Goal: Task Accomplishment & Management: Manage account settings

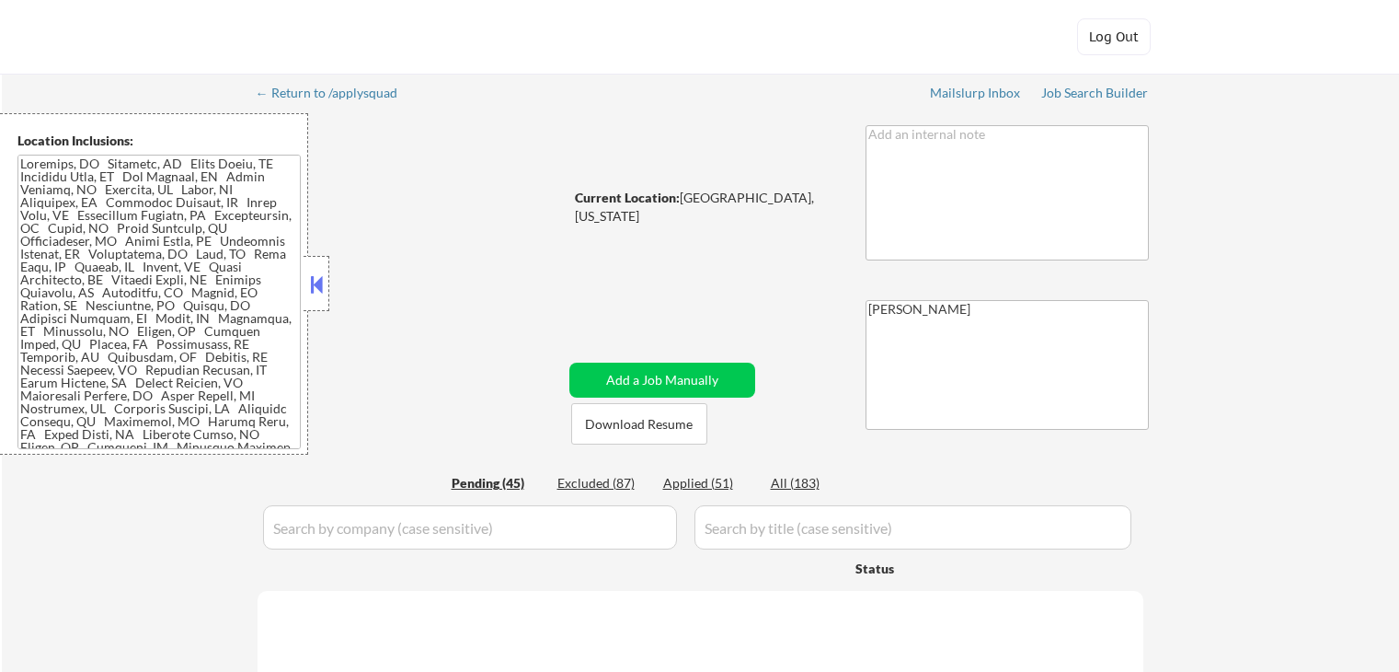
select select ""pending""
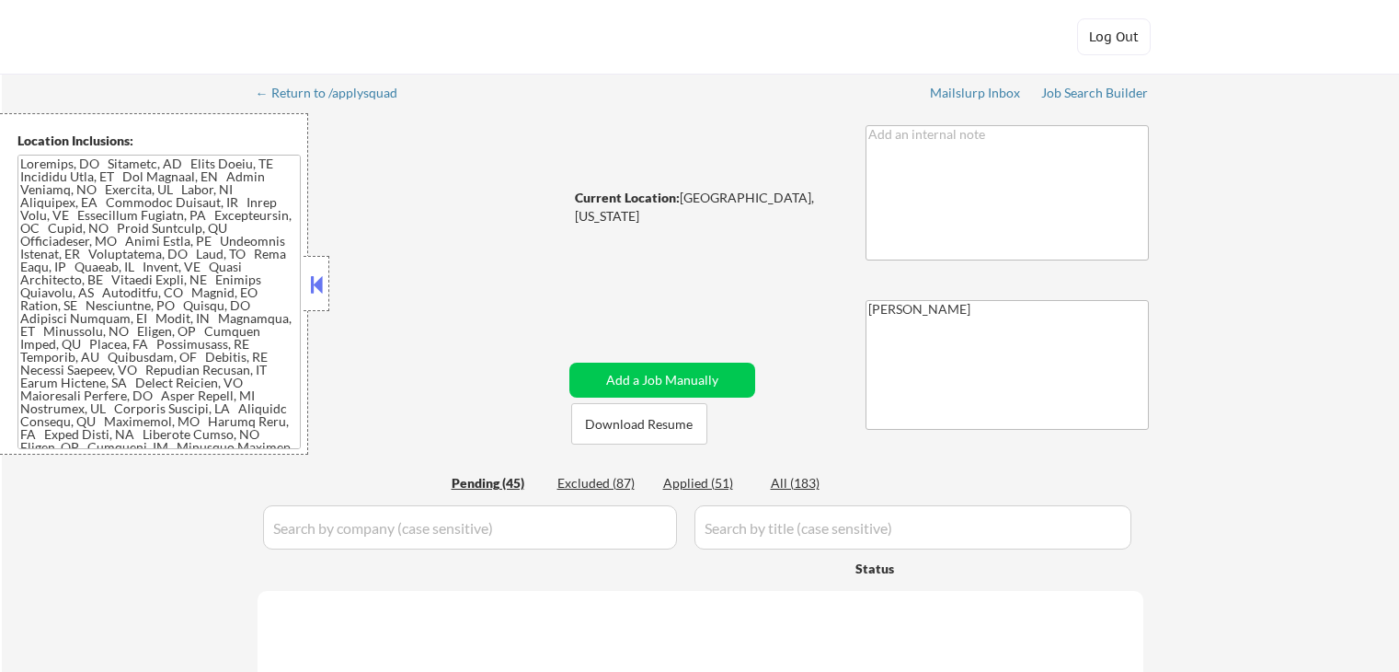
select select ""pending""
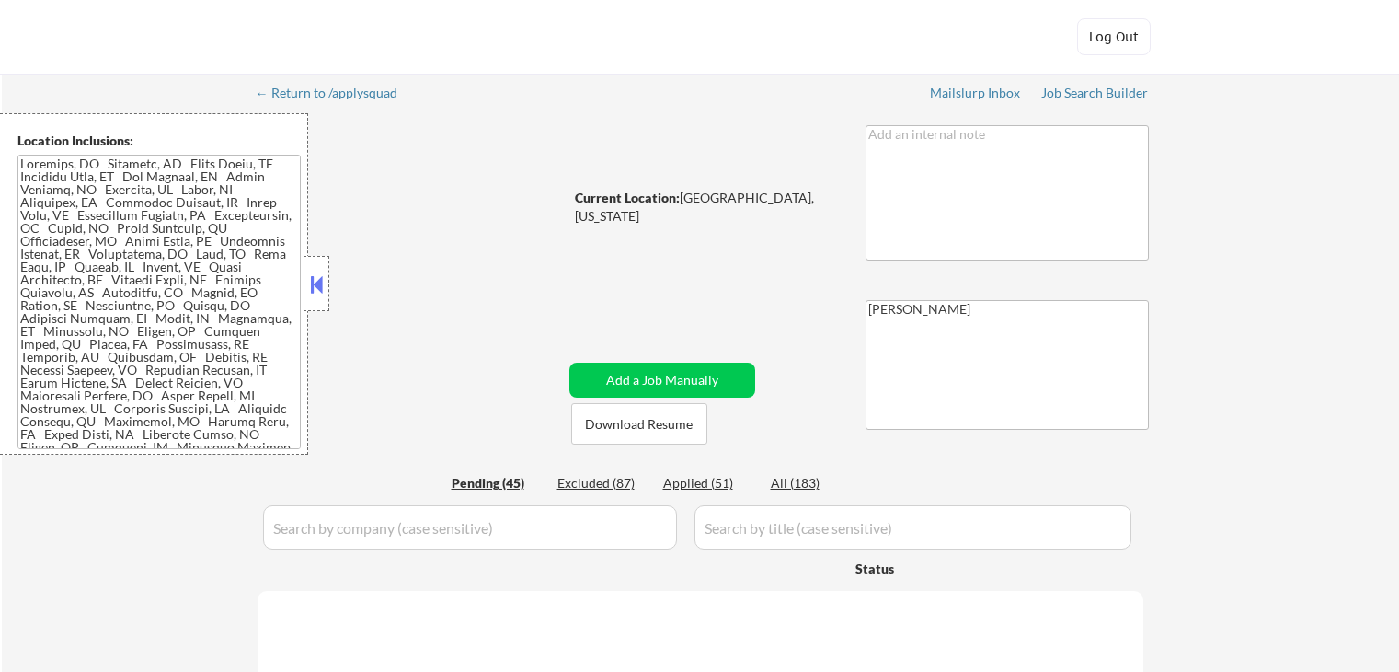
select select ""pending""
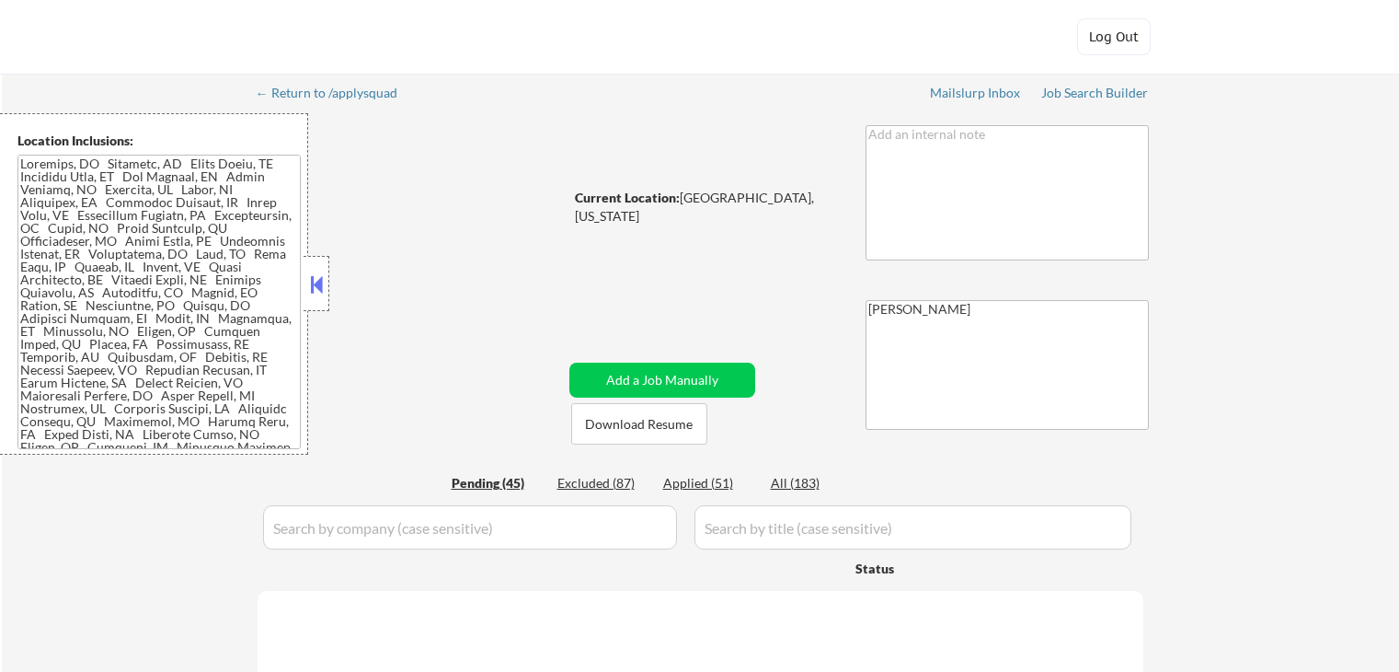
select select ""pending""
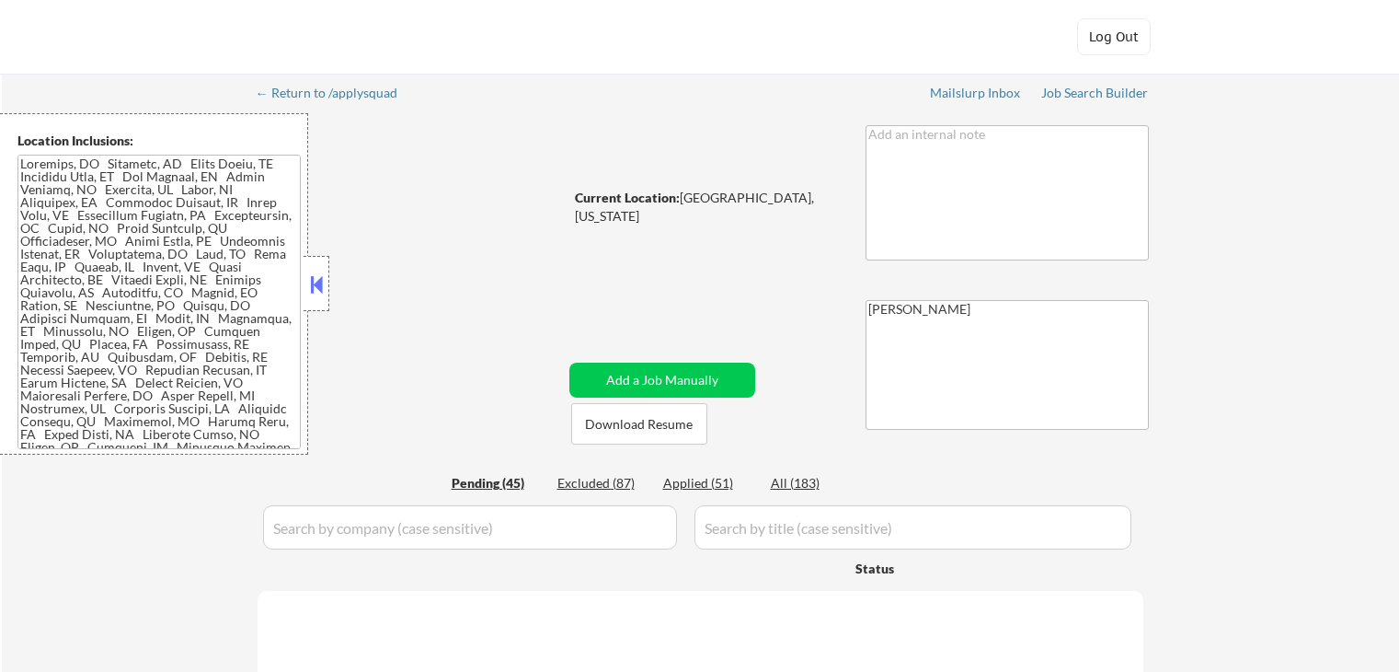
select select ""pending""
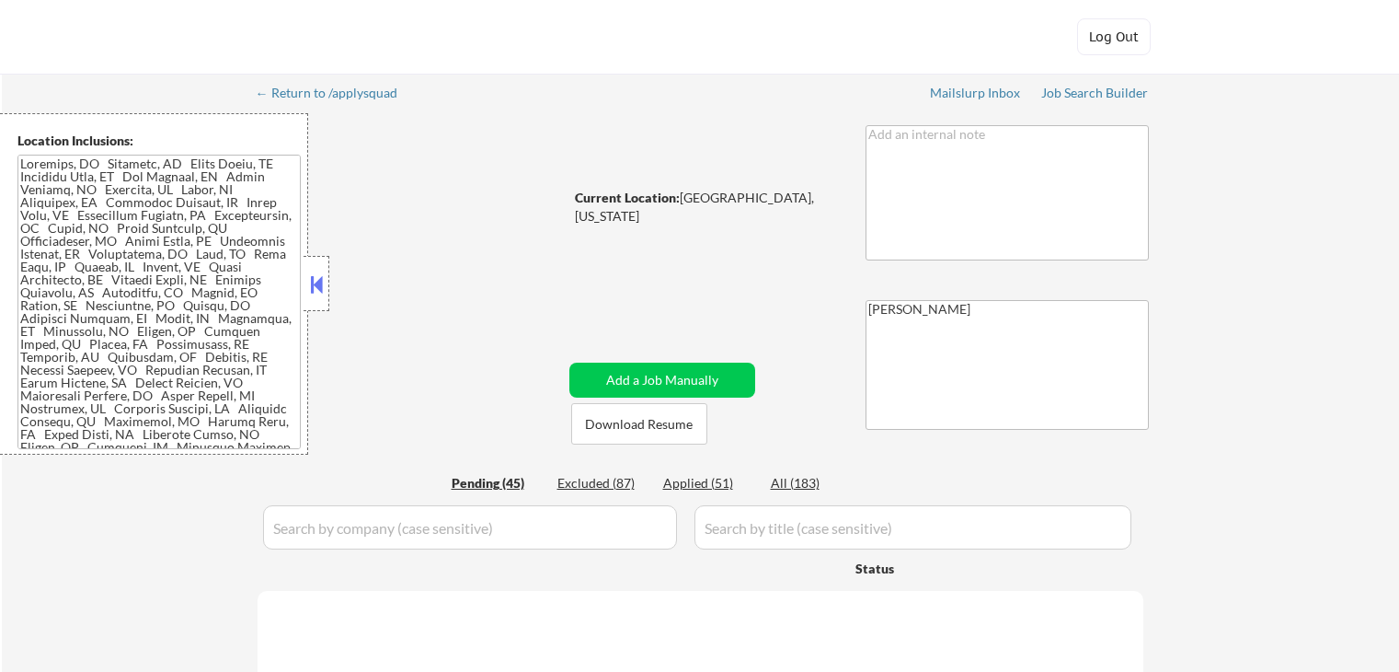
select select ""pending""
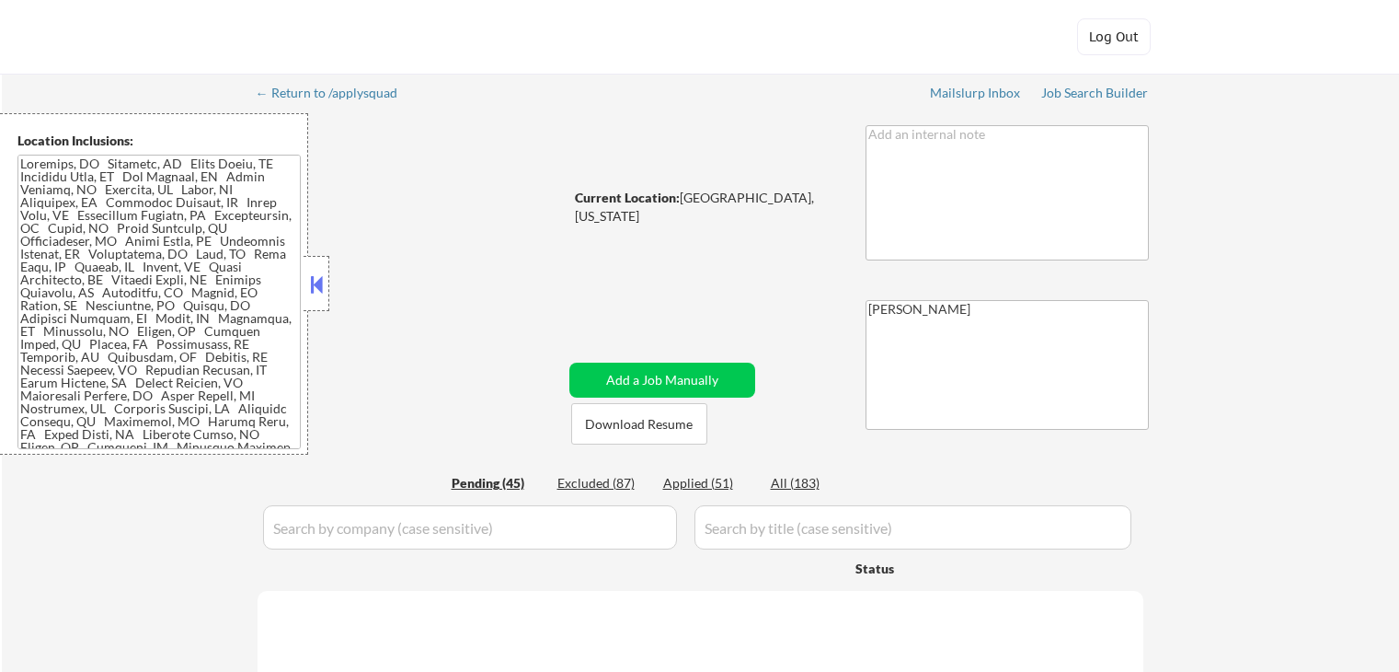
select select ""pending""
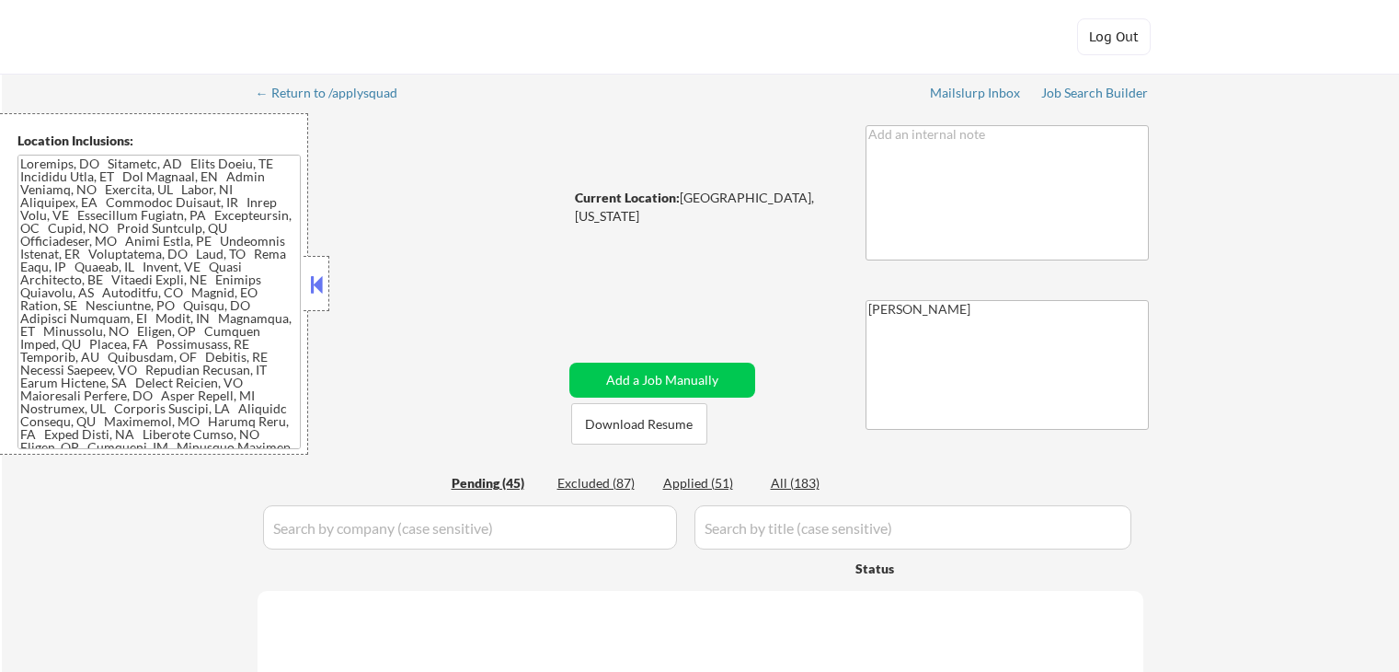
select select ""pending""
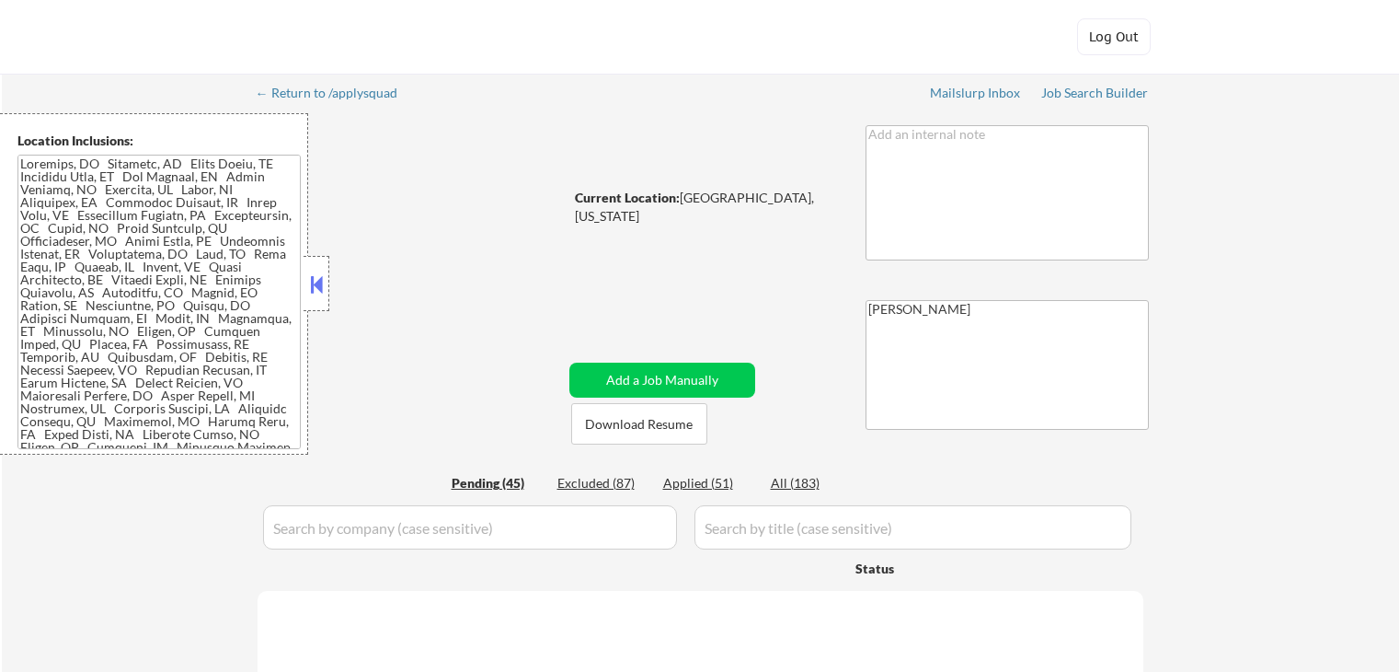
select select ""pending""
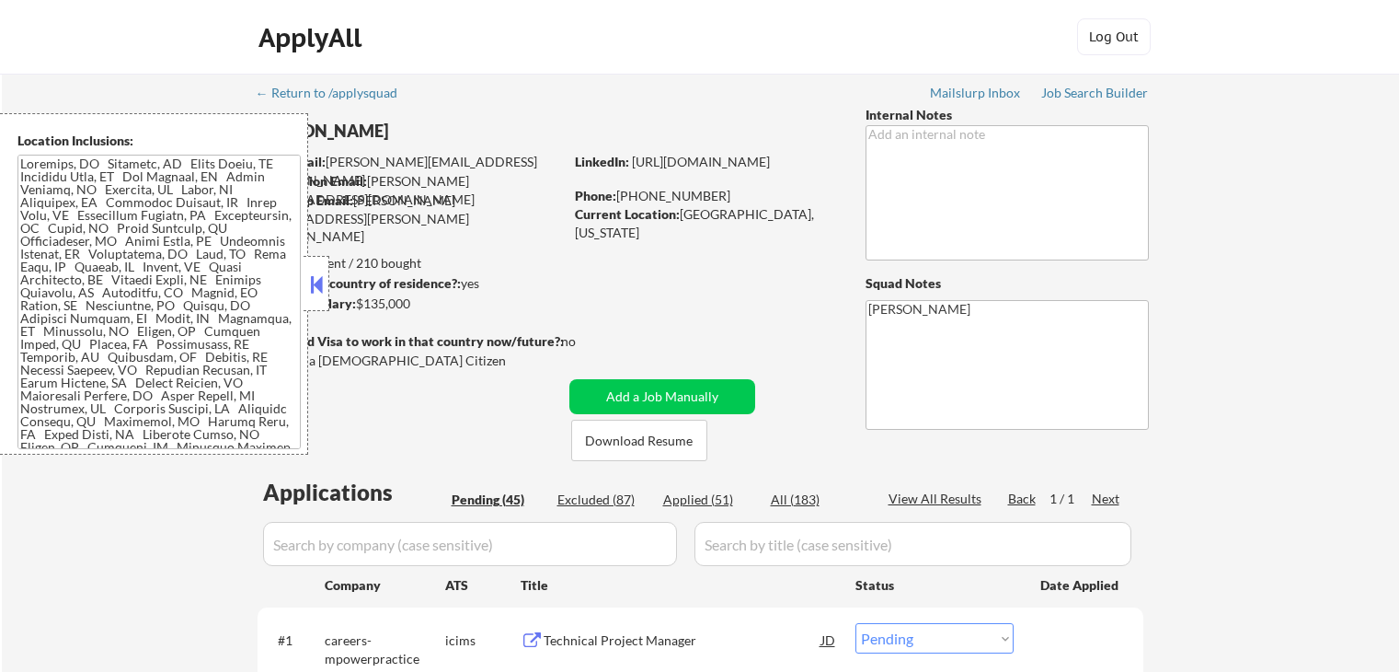
select select ""pending""
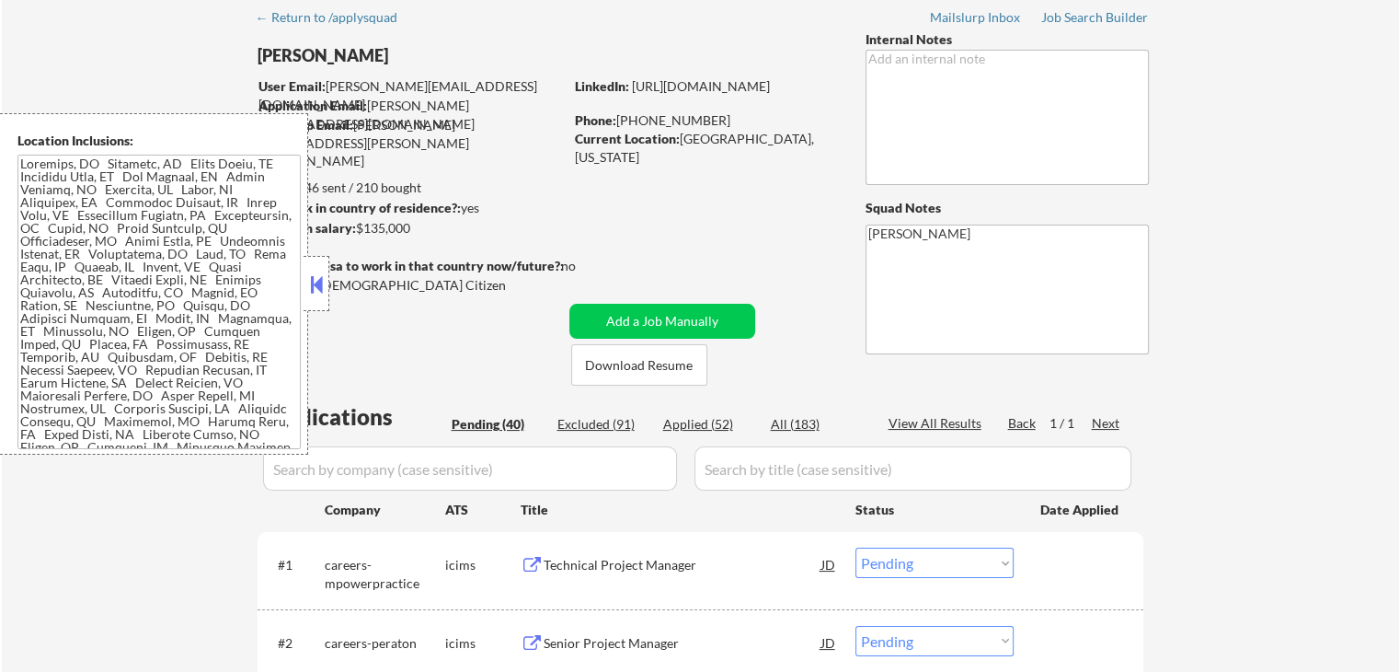
scroll to position [184, 0]
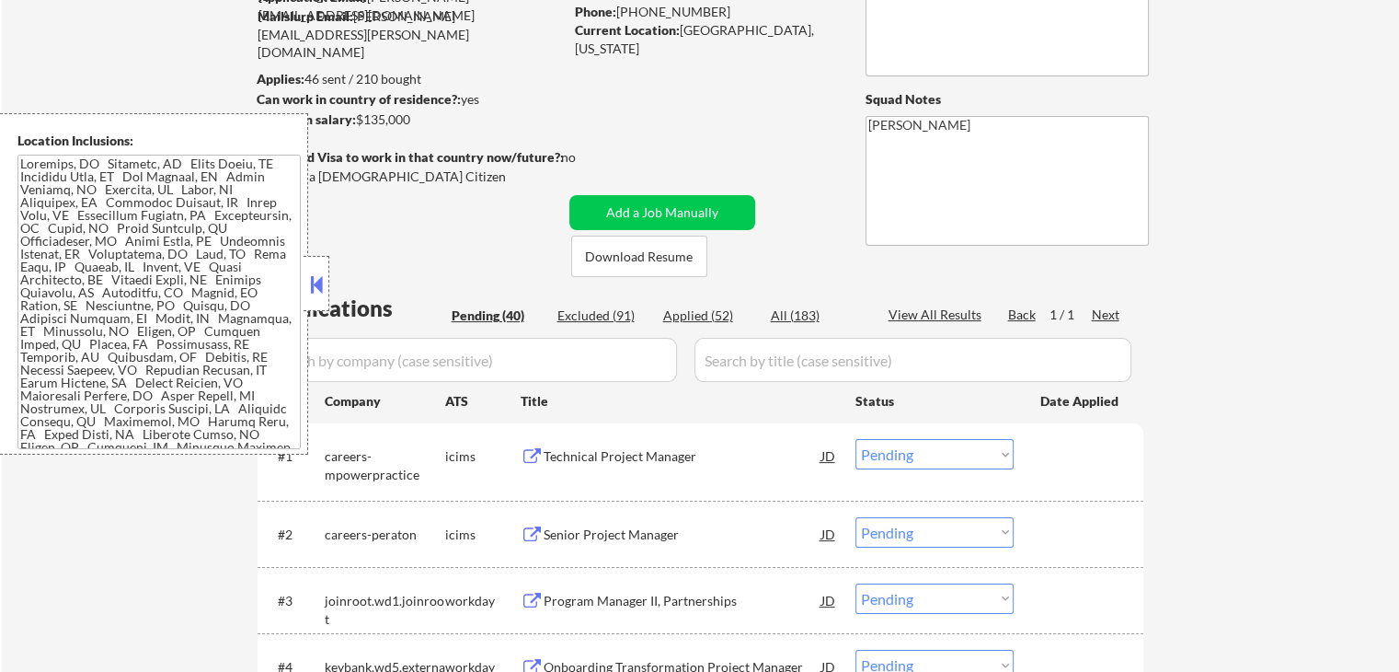
click at [707, 315] on div "Applied (52)" at bounding box center [709, 315] width 92 height 18
select select ""applied""
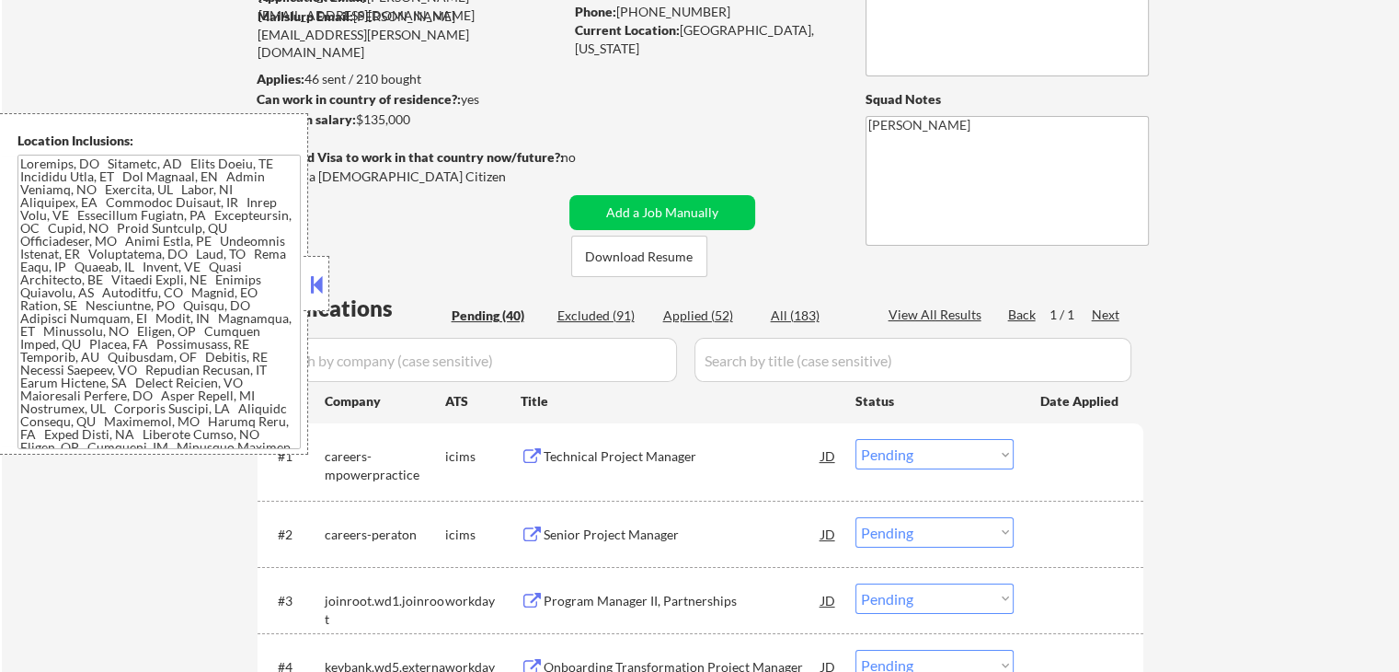
select select ""applied""
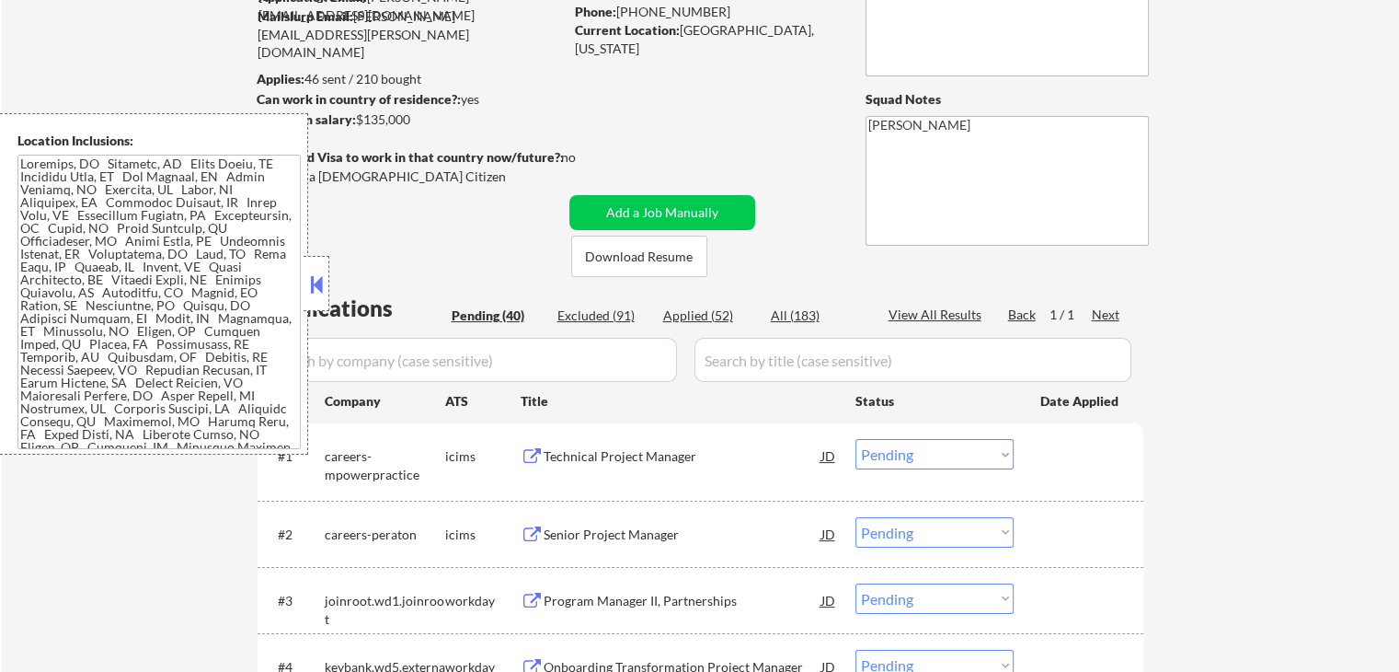
select select ""applied""
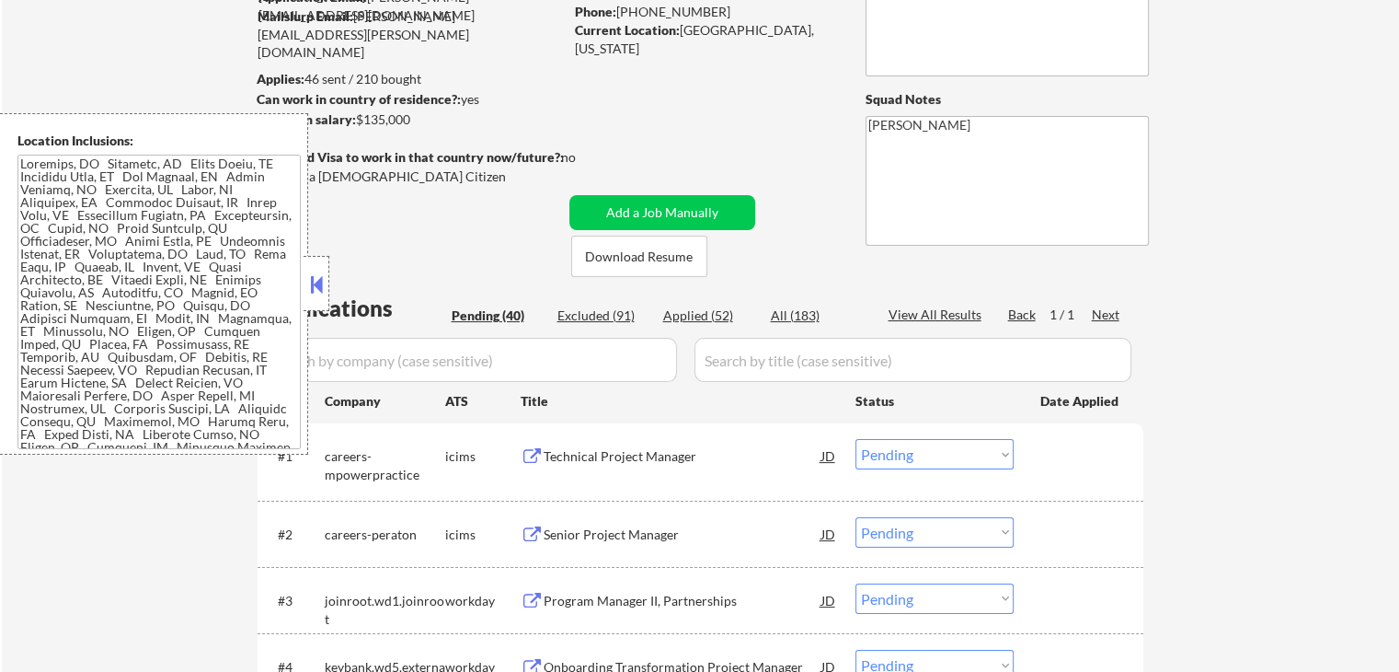
select select ""applied""
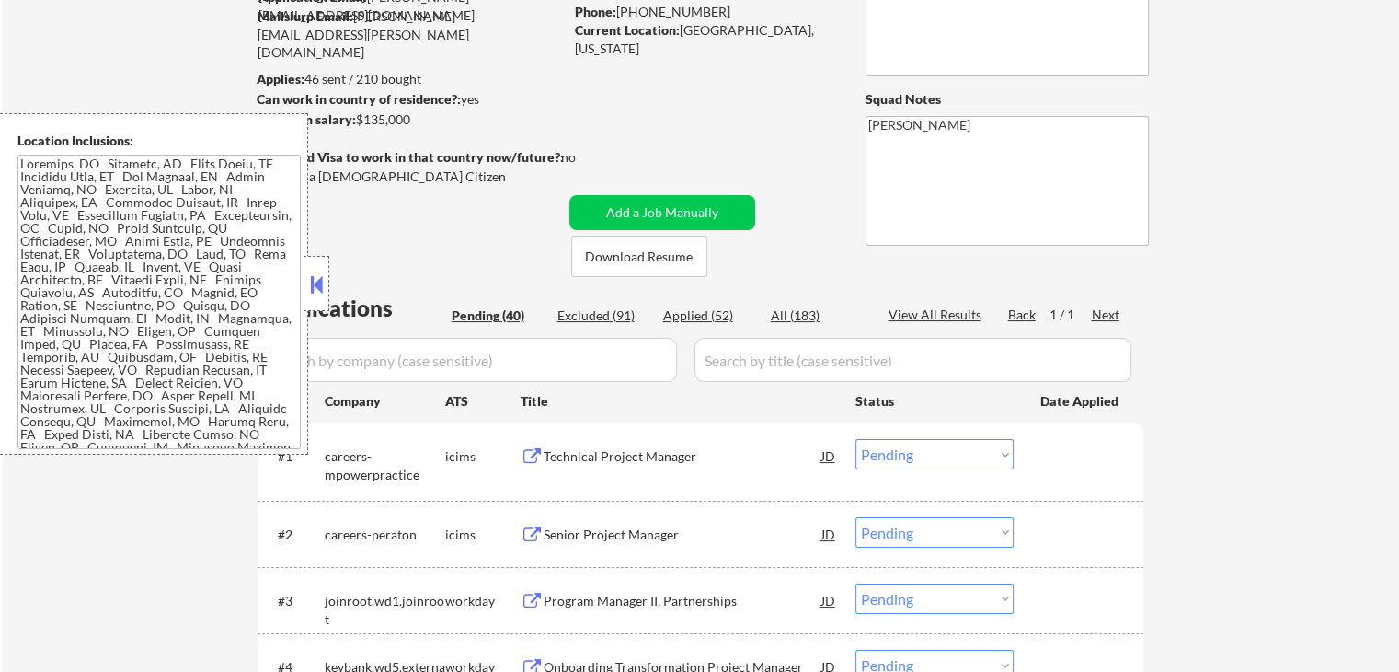
select select ""applied""
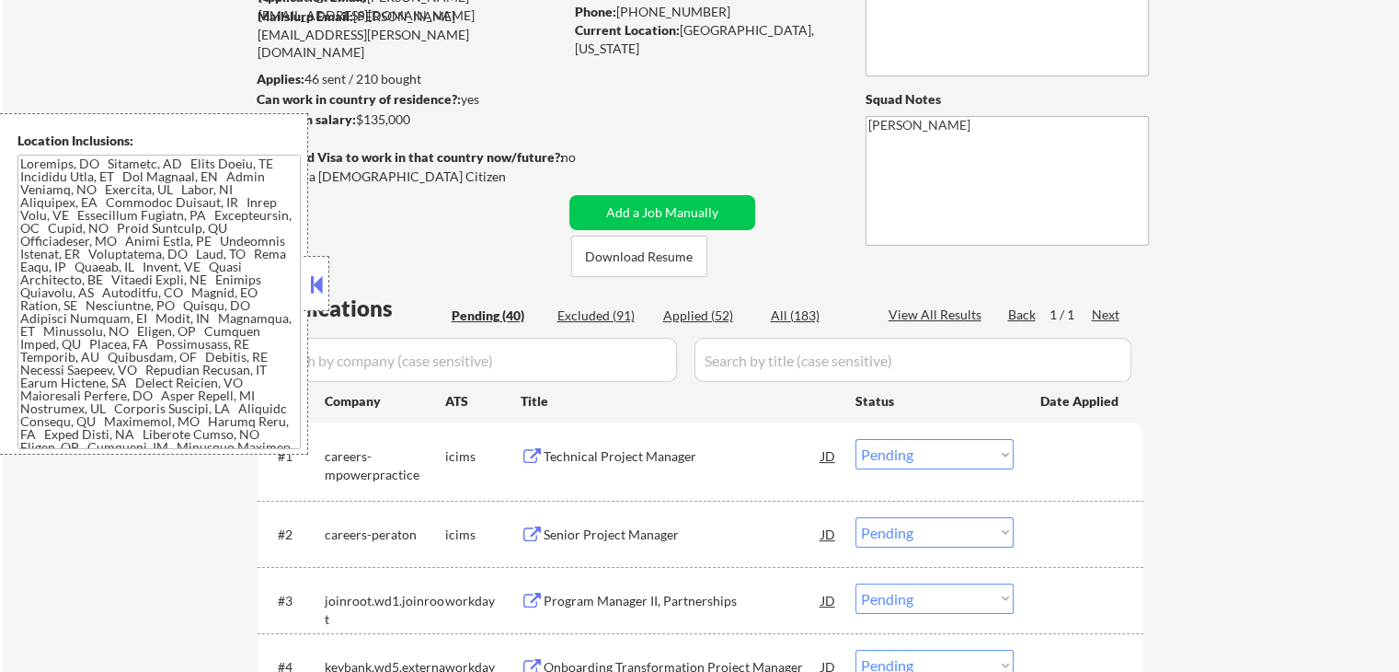
select select ""applied""
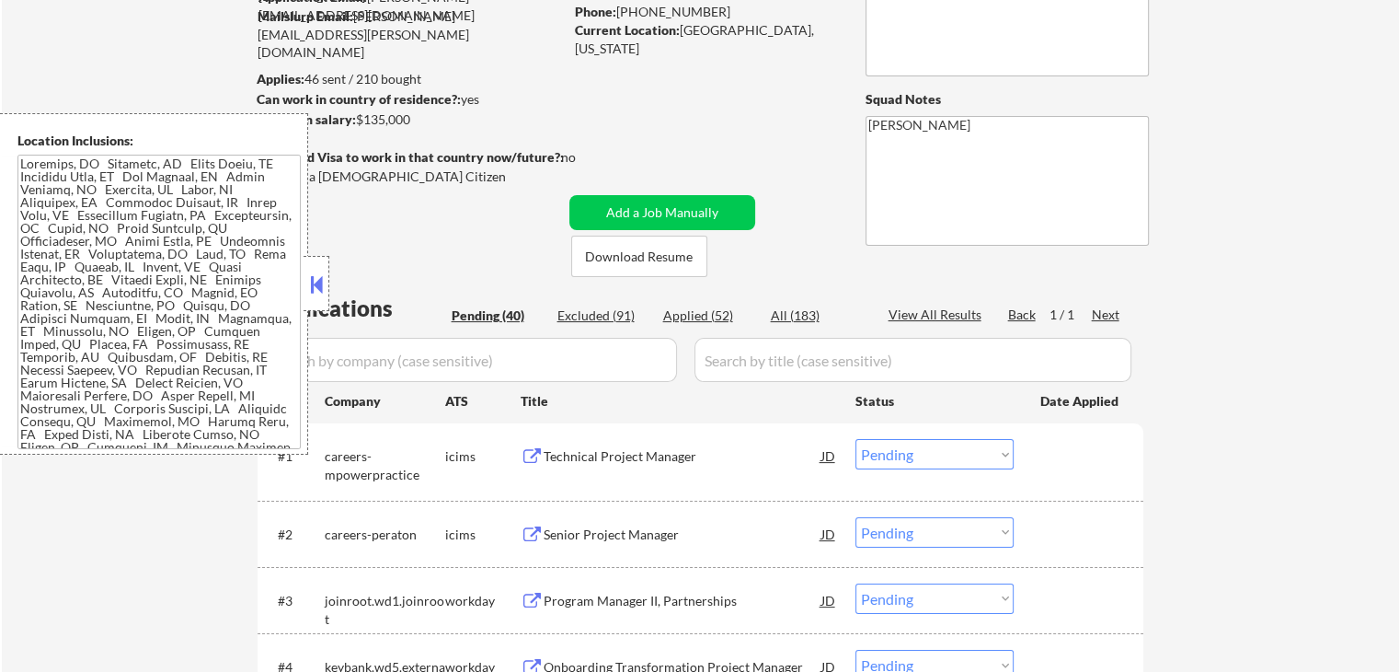
select select ""applied""
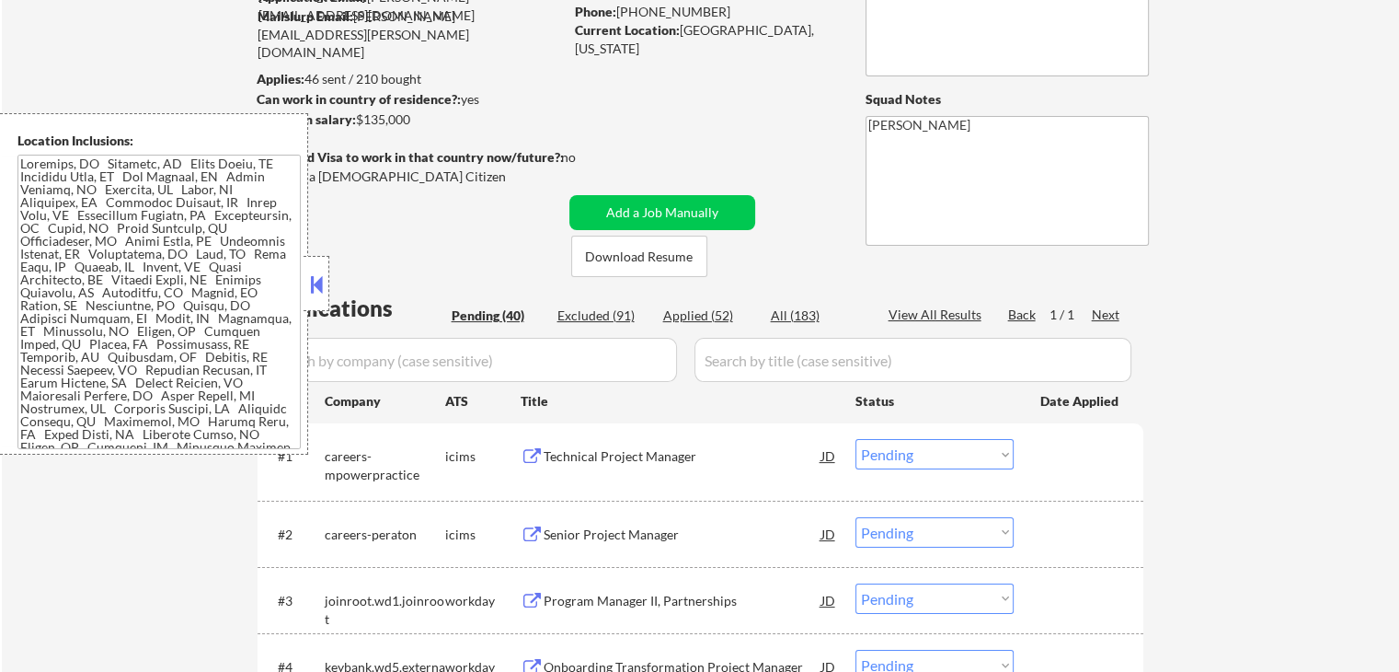
select select ""applied""
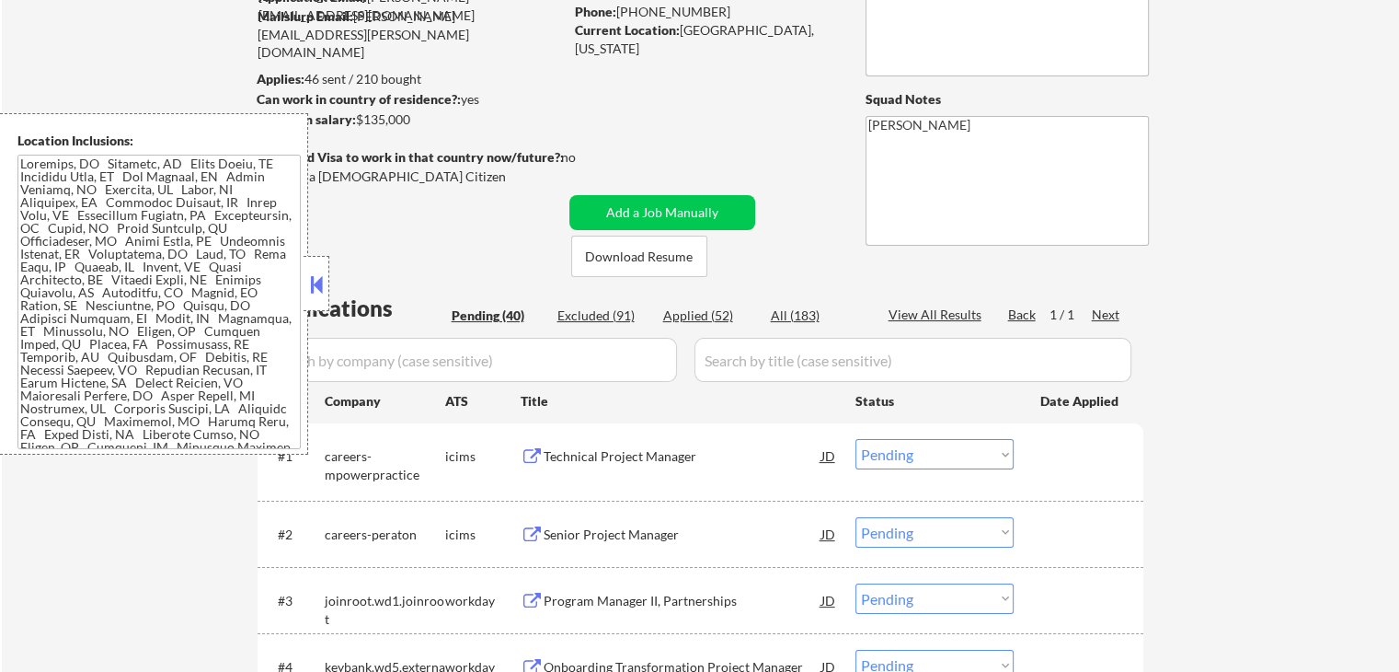
select select ""applied""
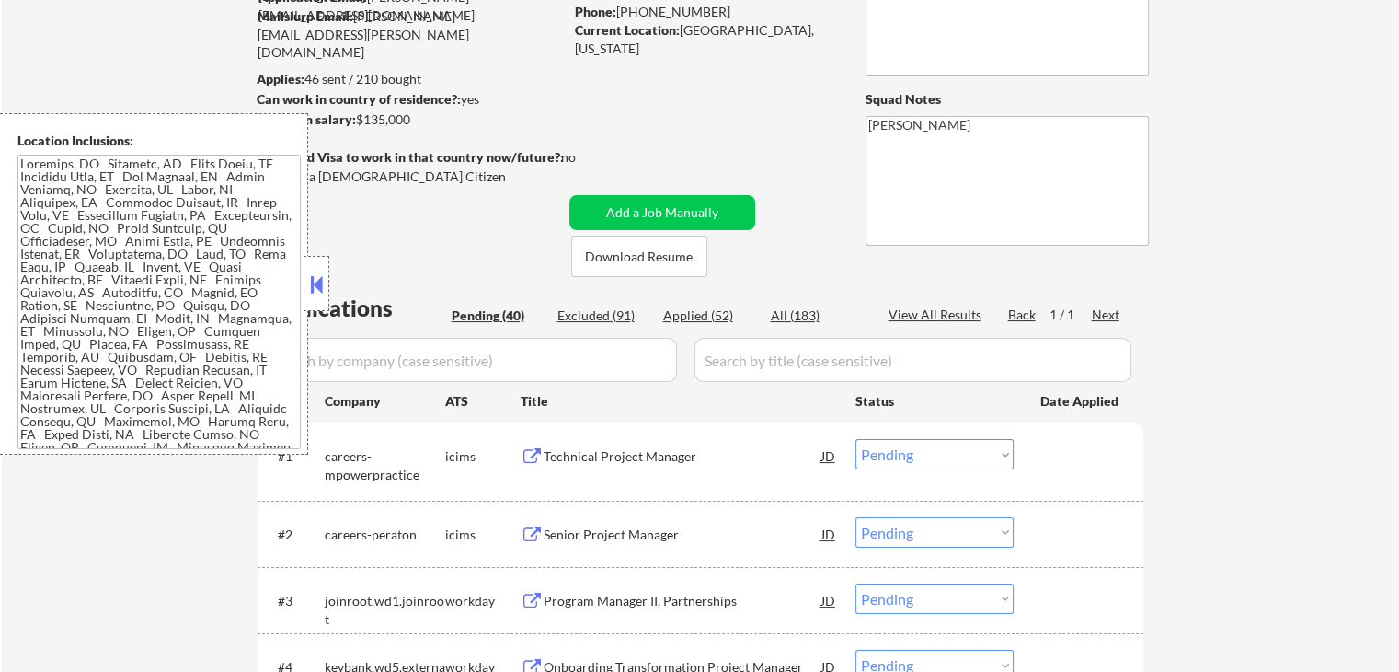
select select ""applied""
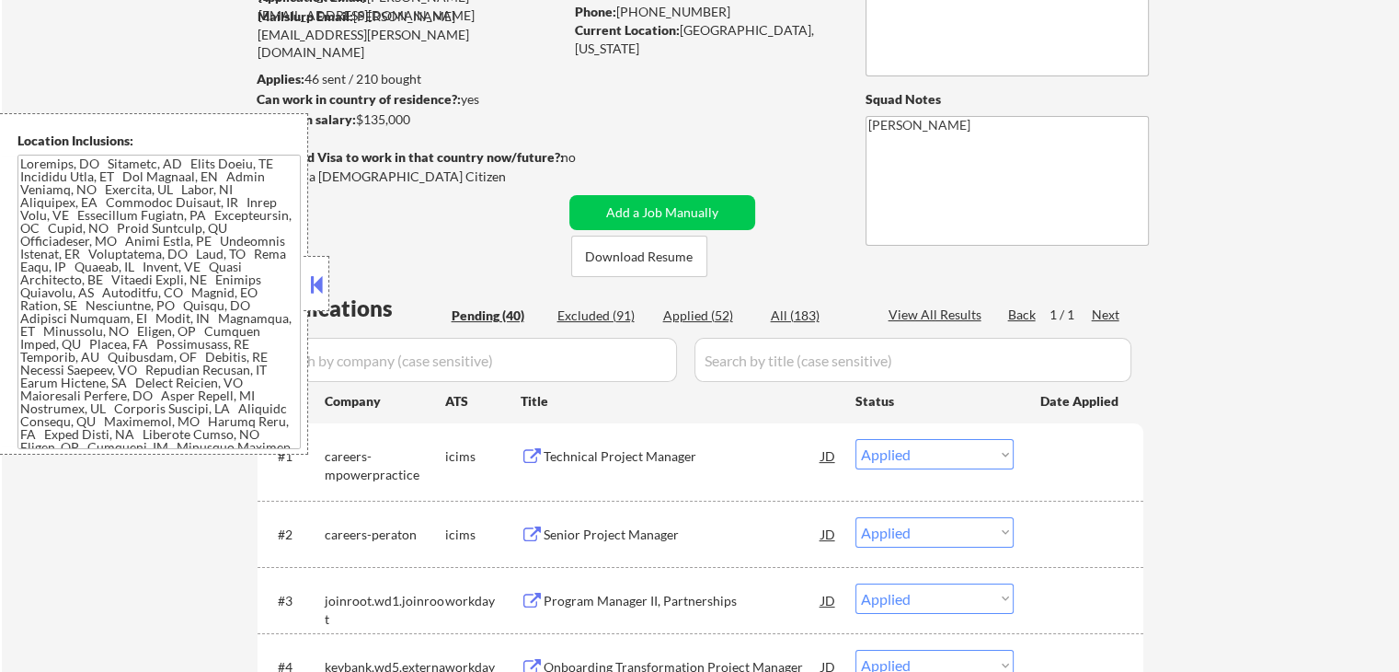
select select ""applied""
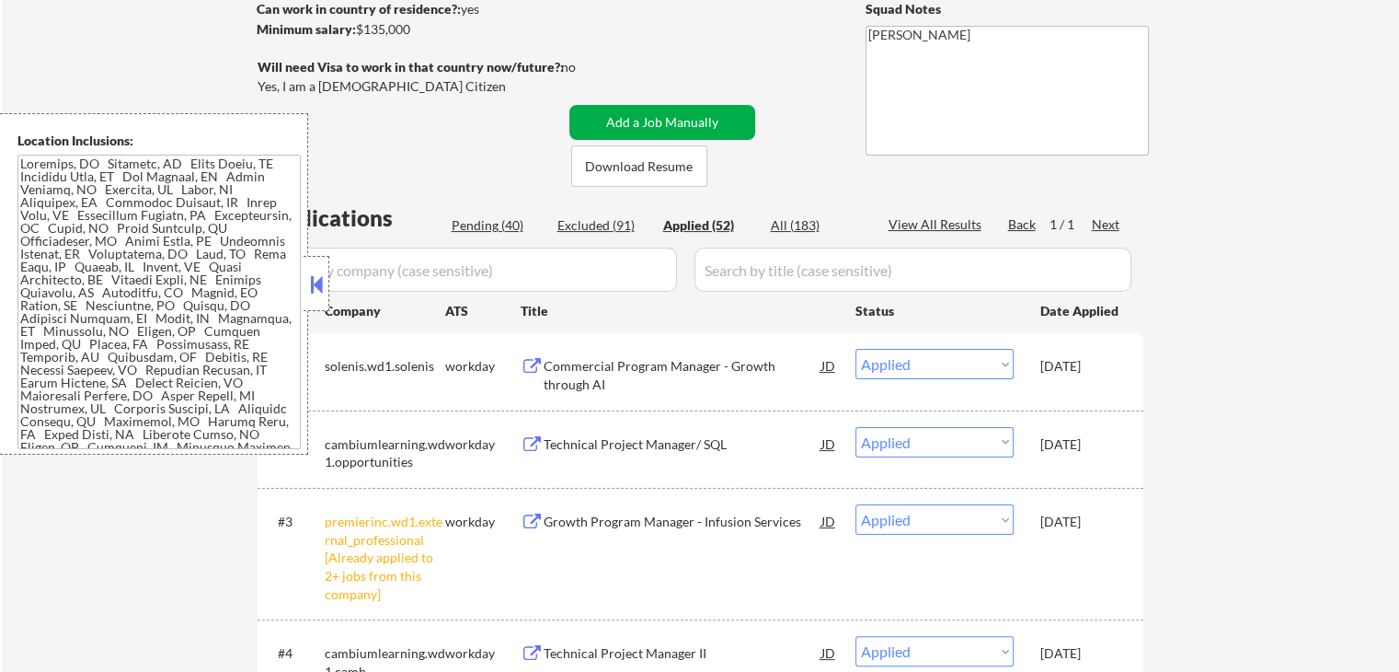
scroll to position [276, 0]
select select ""applied""
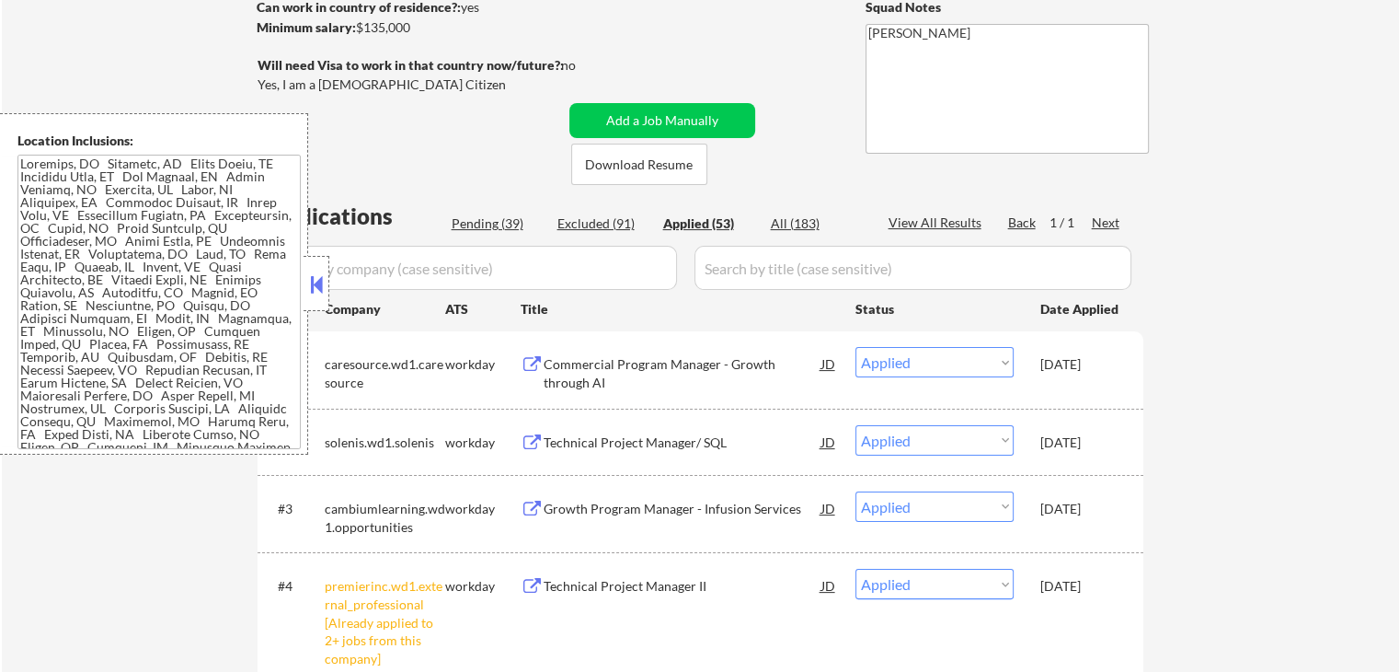
select select ""applied""
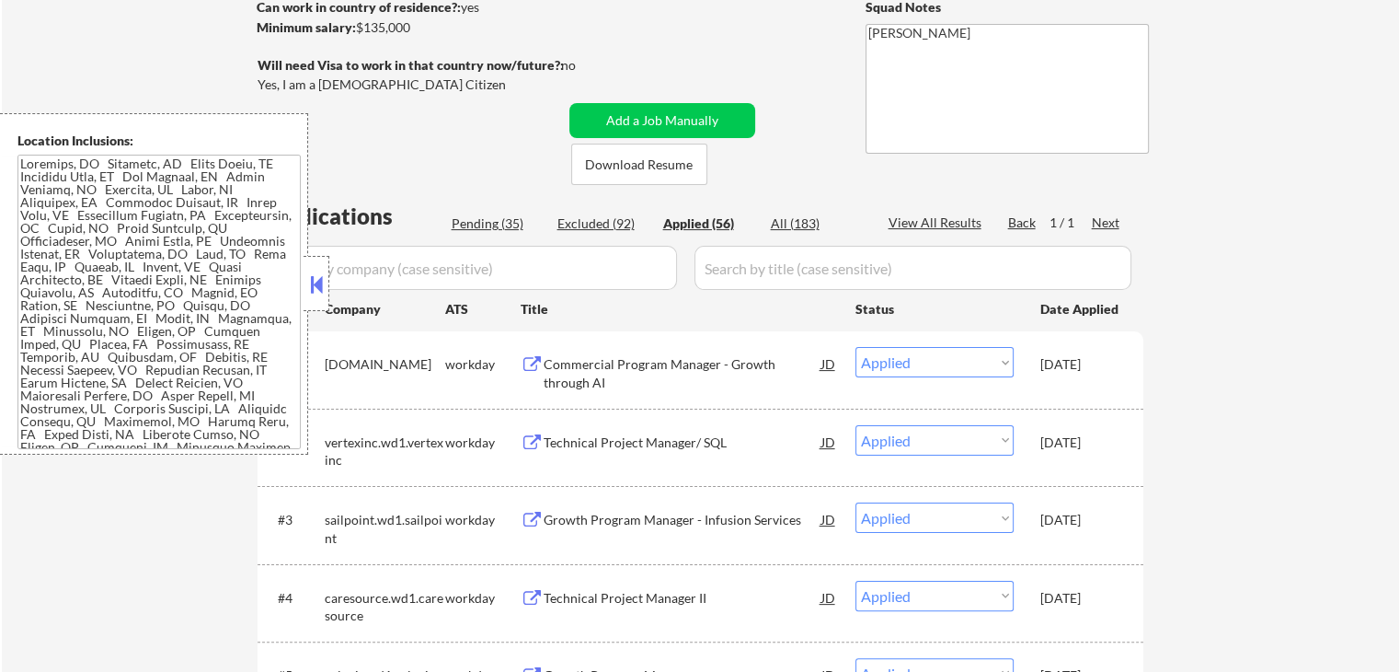
select select ""applied""
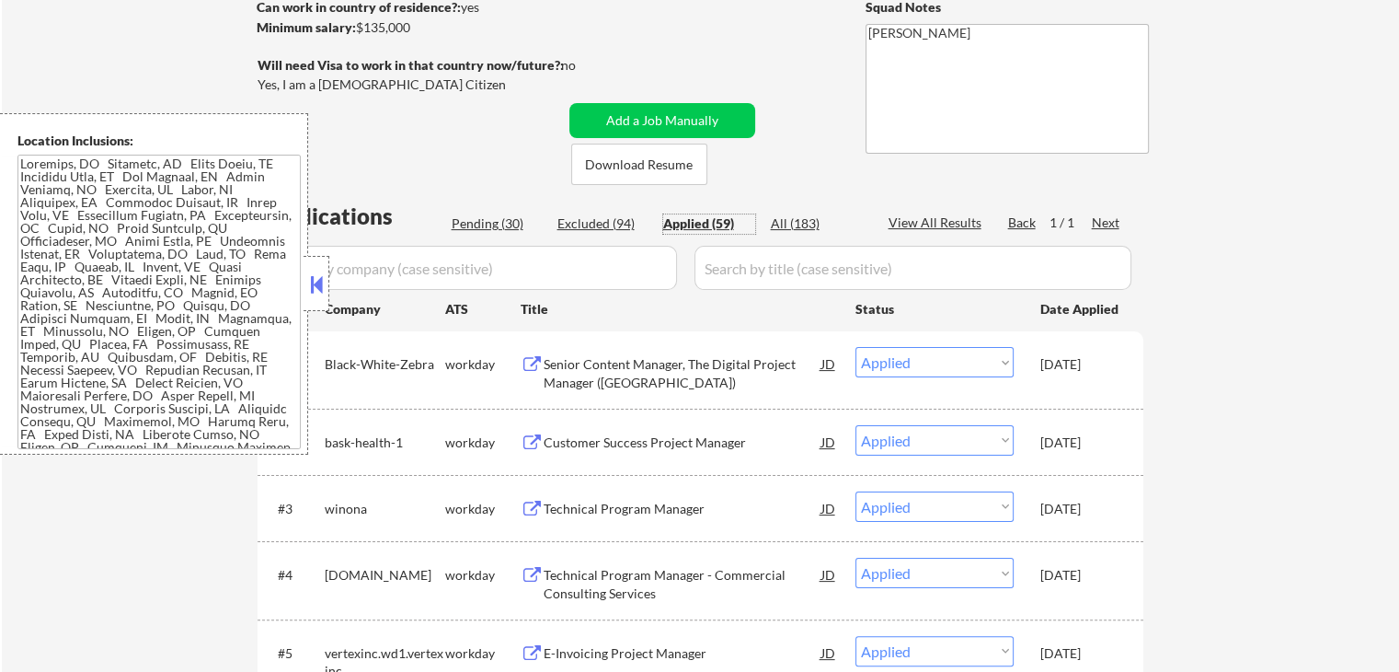
click at [719, 222] on div "Applied (59)" at bounding box center [709, 223] width 92 height 18
select select ""applied""
